Goal: Task Accomplishment & Management: Manage account settings

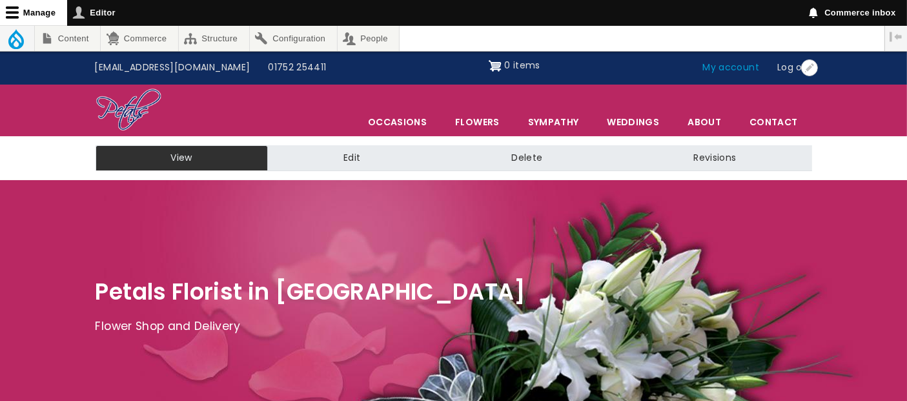
click at [738, 66] on link "My account" at bounding box center [731, 67] width 75 height 25
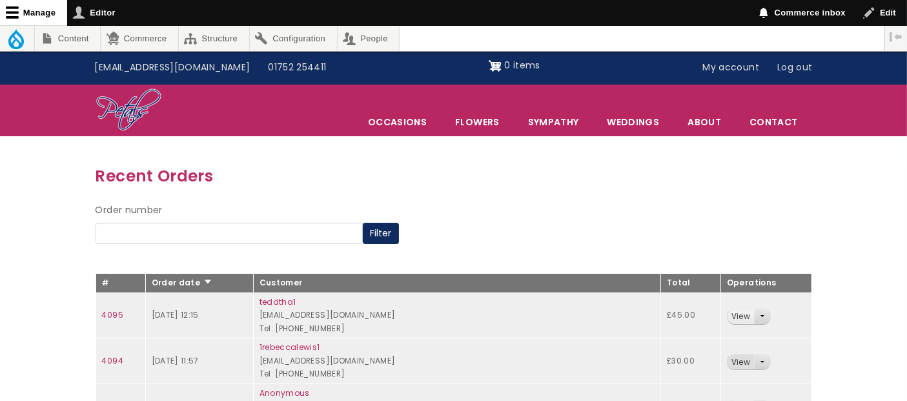
click at [727, 362] on link "View" at bounding box center [740, 361] width 26 height 15
click at [727, 314] on link "View" at bounding box center [740, 316] width 26 height 15
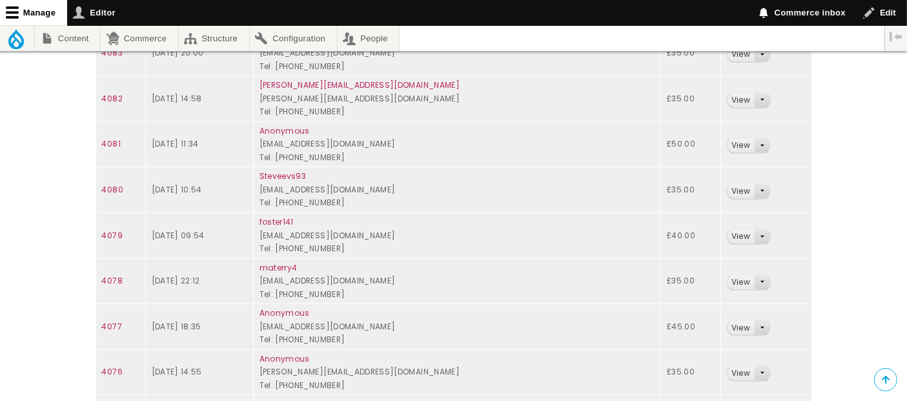
scroll to position [870, 0]
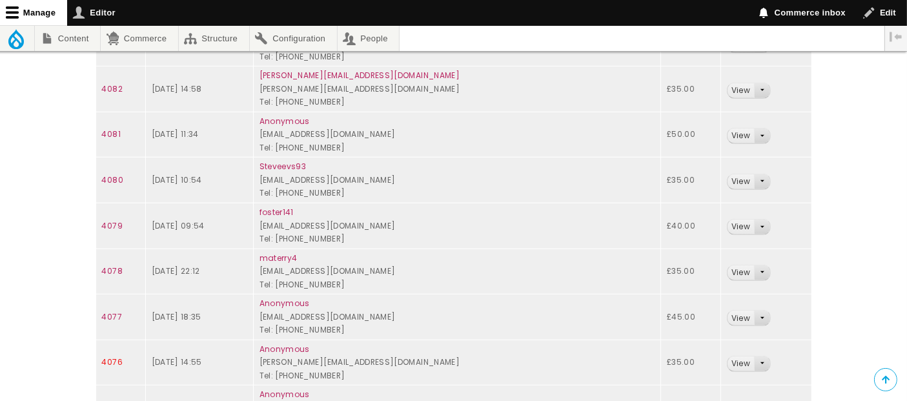
click at [114, 356] on link "4076" at bounding box center [112, 361] width 21 height 11
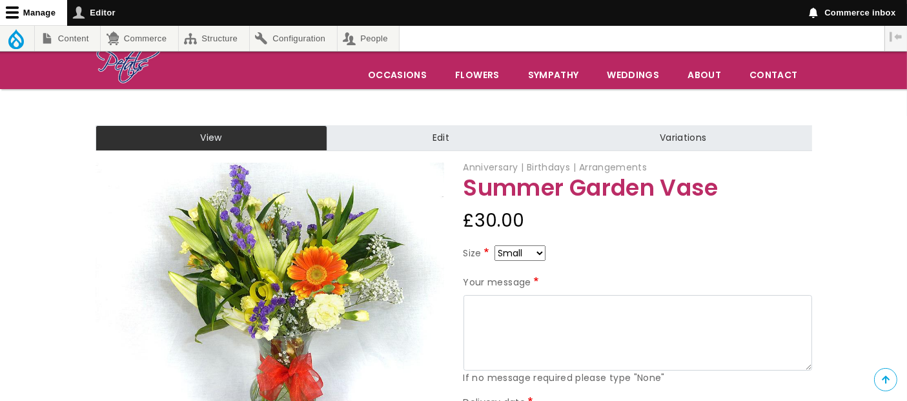
scroll to position [57, 0]
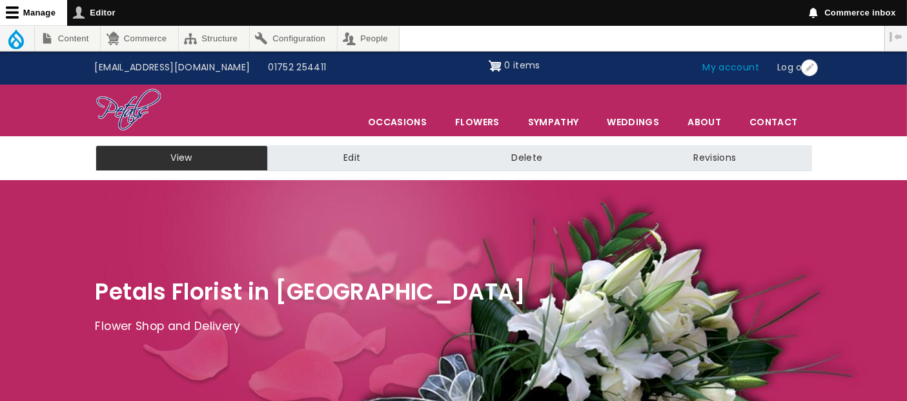
click at [738, 69] on link "My account" at bounding box center [731, 67] width 75 height 25
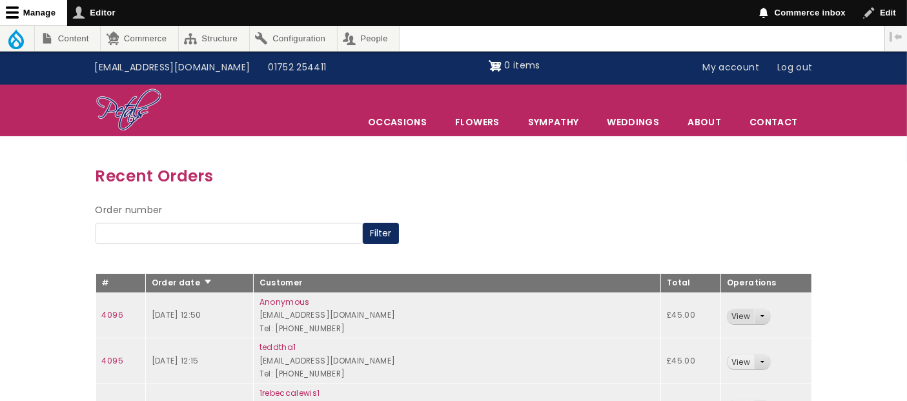
click at [727, 311] on link "View" at bounding box center [740, 316] width 26 height 15
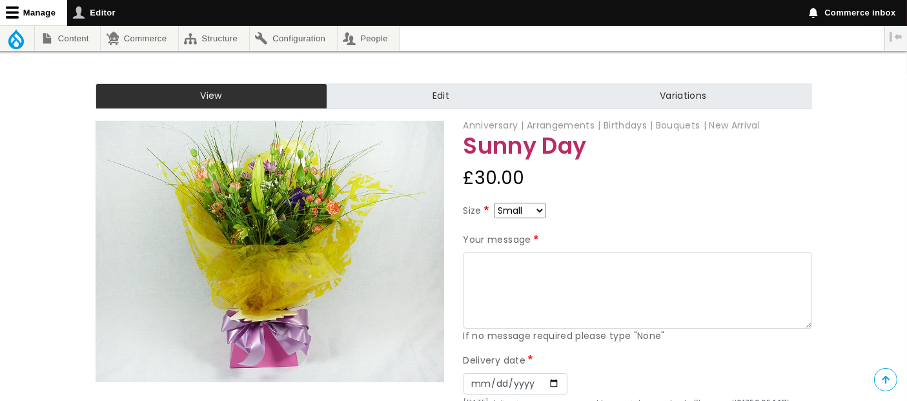
scroll to position [143, 0]
